Goal: Information Seeking & Learning: Learn about a topic

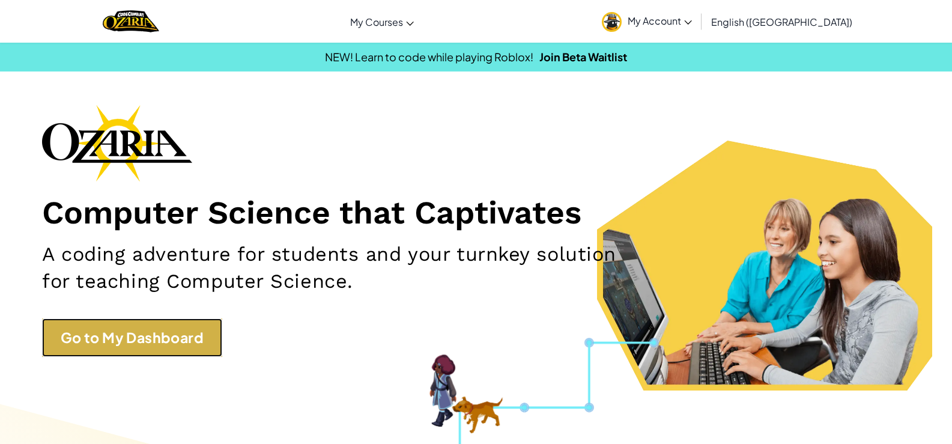
click at [82, 323] on link "Go to My Dashboard" at bounding box center [132, 337] width 180 height 39
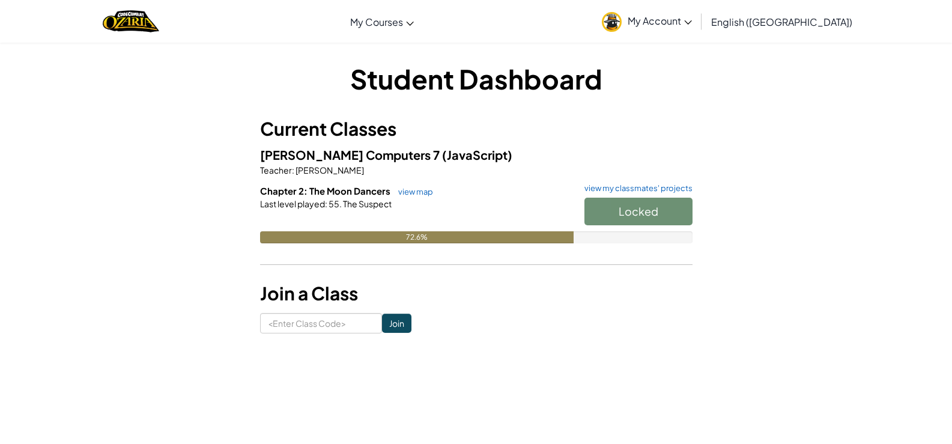
click at [430, 186] on h6 "Chapter 2: The Moon Dancers view map view my classmates' projects" at bounding box center [476, 190] width 432 height 13
click at [424, 190] on link "view map" at bounding box center [412, 192] width 41 height 10
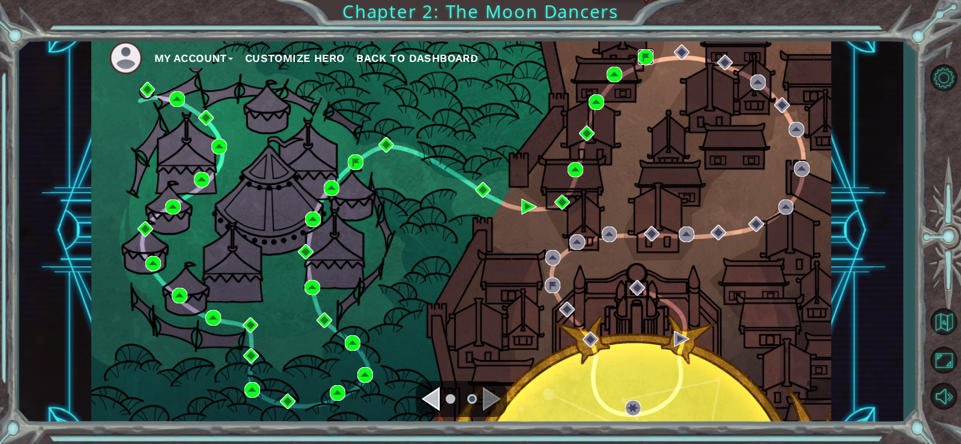
click at [646, 59] on img at bounding box center [646, 57] width 16 height 16
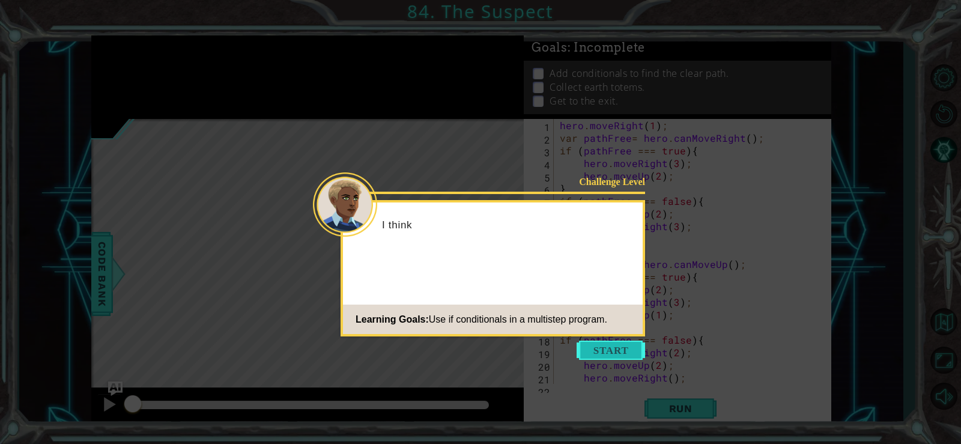
click at [623, 351] on button "Start" at bounding box center [611, 350] width 68 height 19
